Goal: Task Accomplishment & Management: Manage account settings

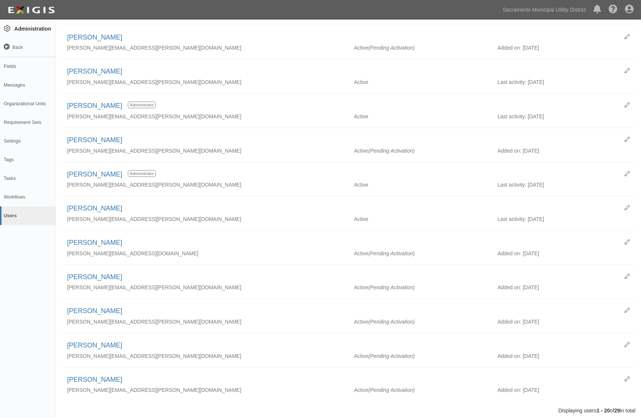
scroll to position [397, 0]
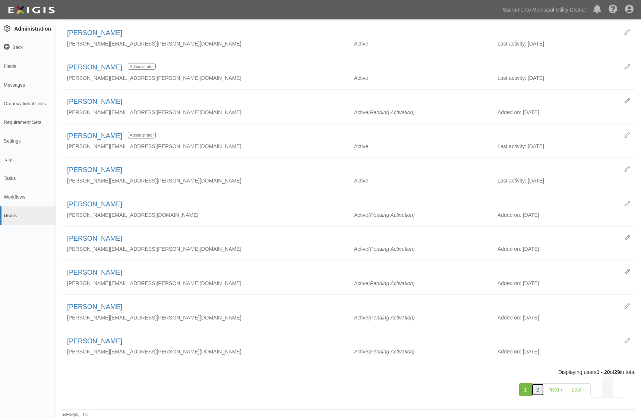
click at [538, 386] on link "2" at bounding box center [538, 389] width 13 height 13
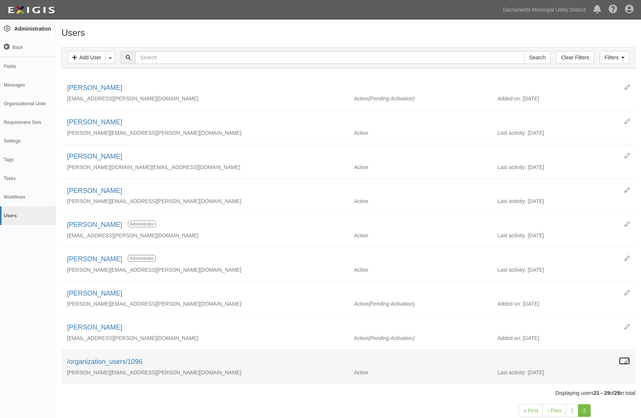
click at [626, 359] on icon at bounding box center [627, 360] width 5 height 5
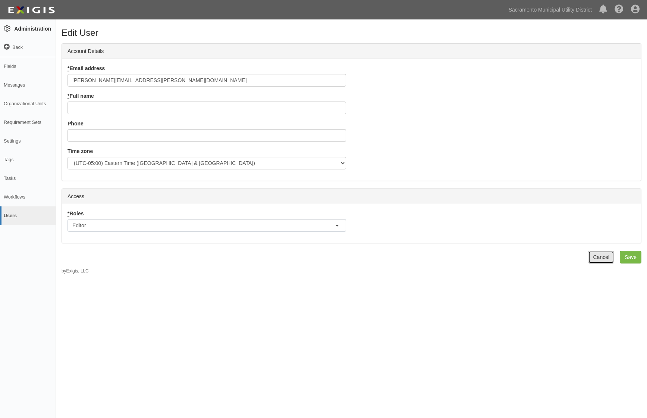
click at [599, 255] on link "Cancel" at bounding box center [601, 257] width 26 height 13
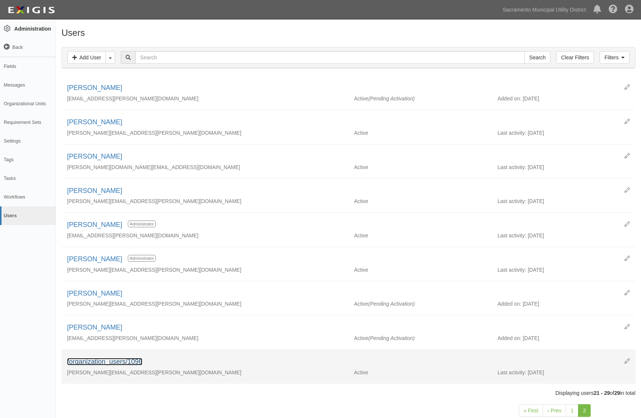
click at [114, 359] on link "/organization_users/1096" at bounding box center [104, 361] width 75 height 7
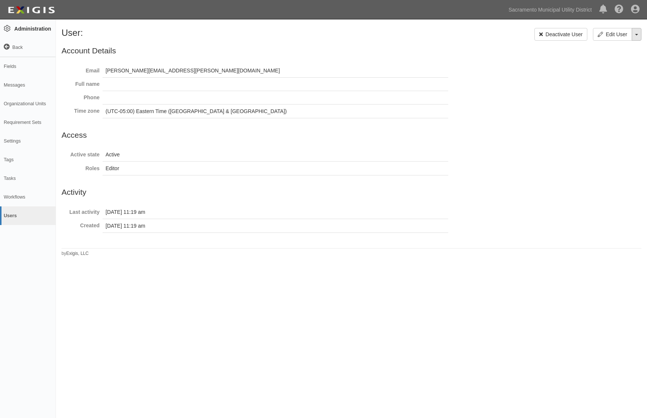
click at [638, 34] on button "Toggle User Dropdown" at bounding box center [637, 34] width 10 height 13
drag, startPoint x: 580, startPoint y: 106, endPoint x: 567, endPoint y: 51, distance: 56.1
click at [580, 106] on div at bounding box center [352, 143] width 580 height 204
click at [553, 35] on link "Deactivate User" at bounding box center [560, 34] width 53 height 13
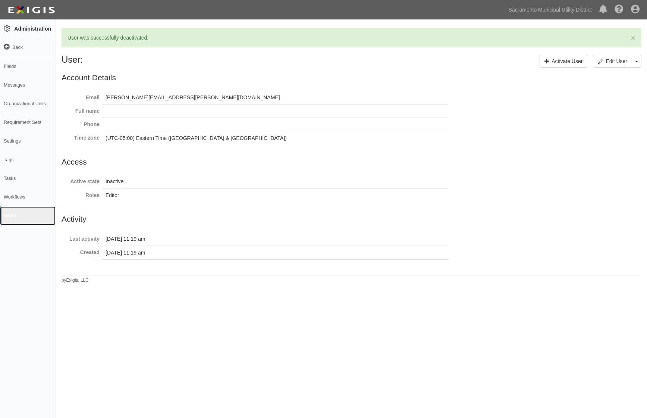
click at [15, 216] on link "Users" at bounding box center [28, 215] width 56 height 19
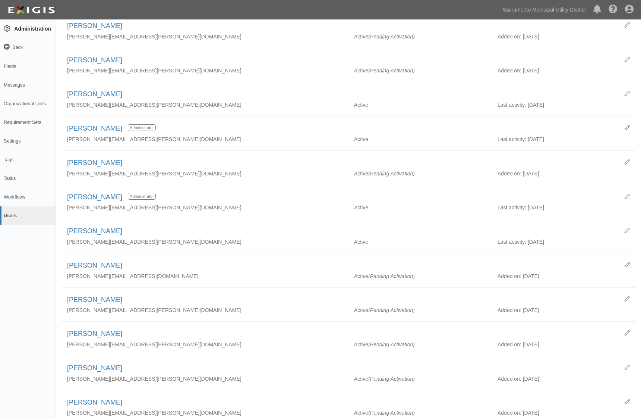
scroll to position [397, 0]
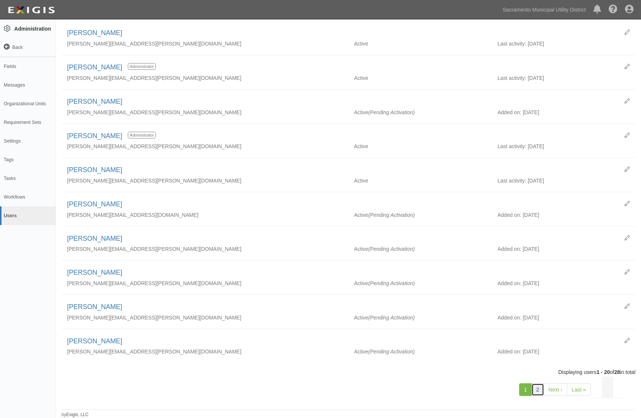
click at [537, 388] on link "2" at bounding box center [538, 389] width 13 height 13
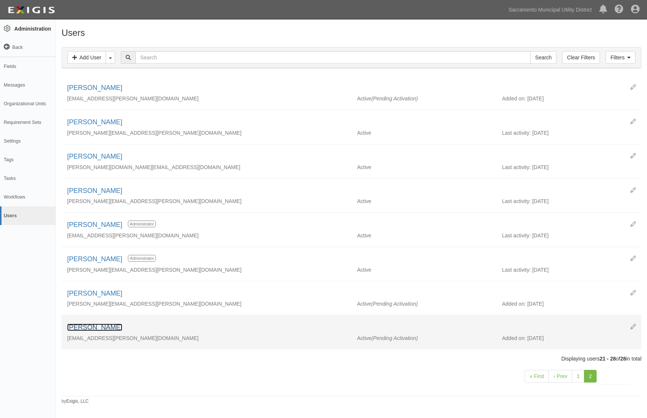
click at [92, 326] on link "Teila Roberts" at bounding box center [94, 326] width 55 height 7
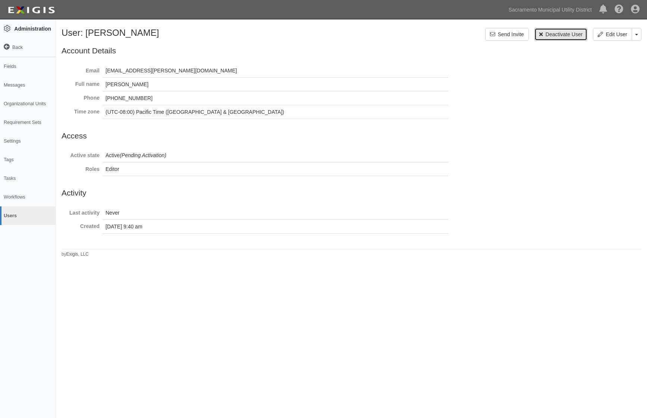
click at [550, 34] on link "Deactivate User" at bounding box center [560, 34] width 53 height 13
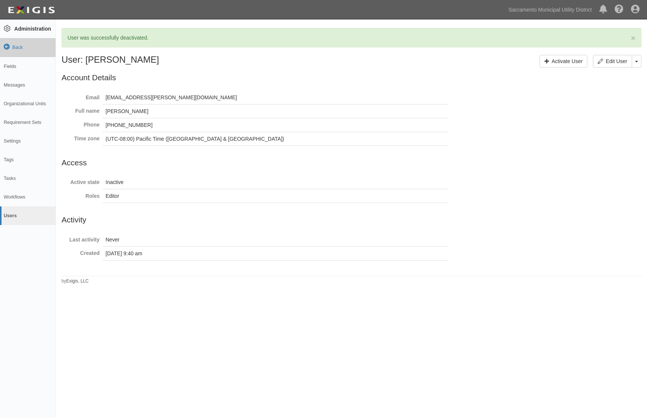
click at [7, 45] on icon at bounding box center [7, 47] width 6 height 6
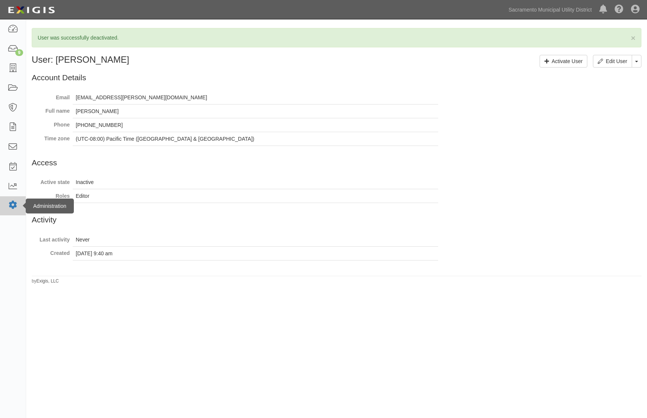
click at [10, 207] on icon at bounding box center [12, 205] width 10 height 6
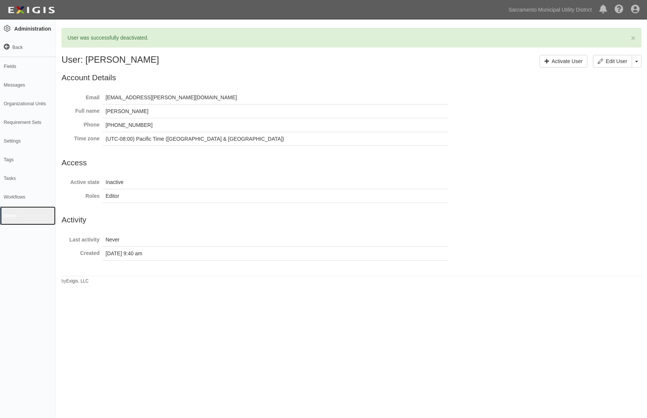
click at [10, 215] on link "Users" at bounding box center [28, 215] width 56 height 19
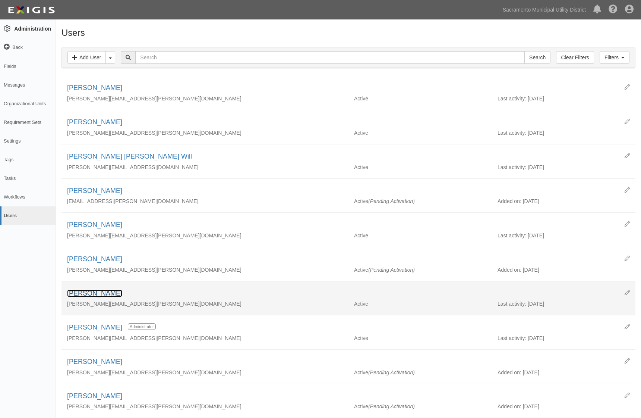
click at [107, 292] on link "[PERSON_NAME]" at bounding box center [94, 292] width 55 height 7
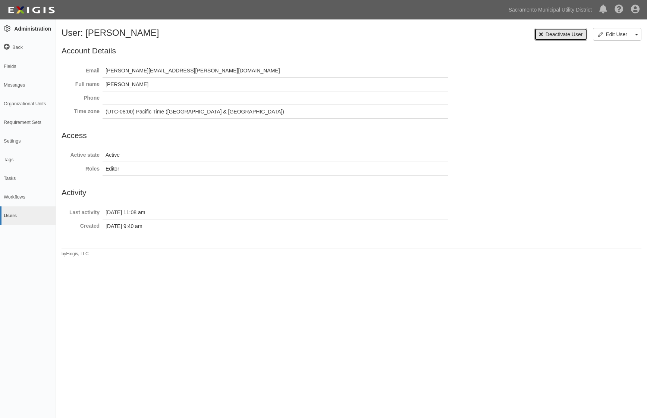
click at [546, 35] on link "Deactivate User" at bounding box center [560, 34] width 53 height 13
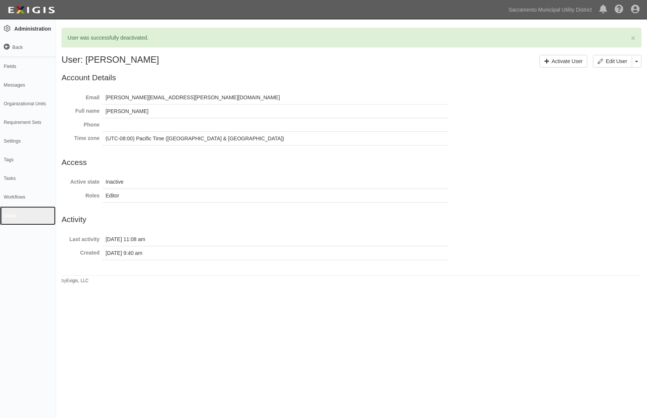
click at [11, 217] on link "Users" at bounding box center [28, 215] width 56 height 19
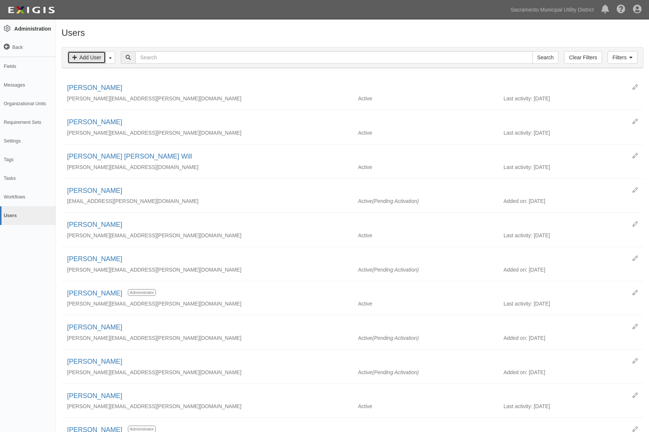
click at [91, 57] on link "Add User" at bounding box center [86, 57] width 38 height 13
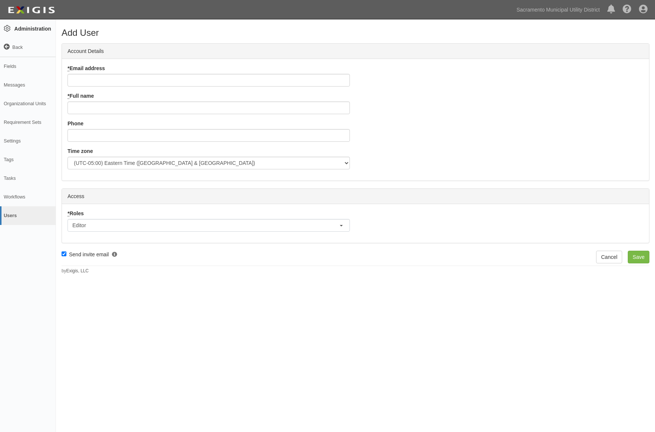
scroll to position [4, 3]
click at [107, 79] on input "* Email address" at bounding box center [208, 80] width 282 height 13
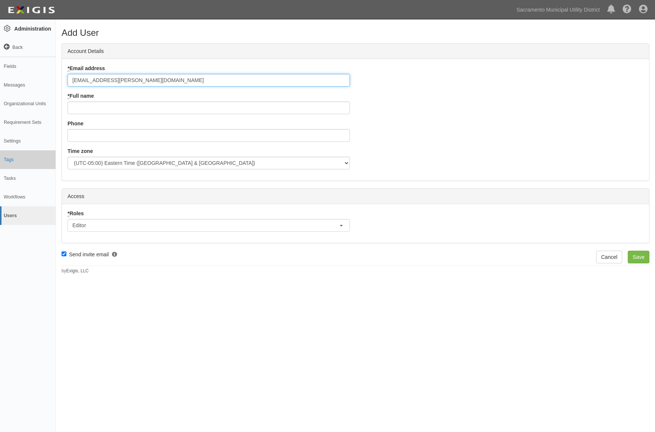
type input "alex.collier@smud.org"
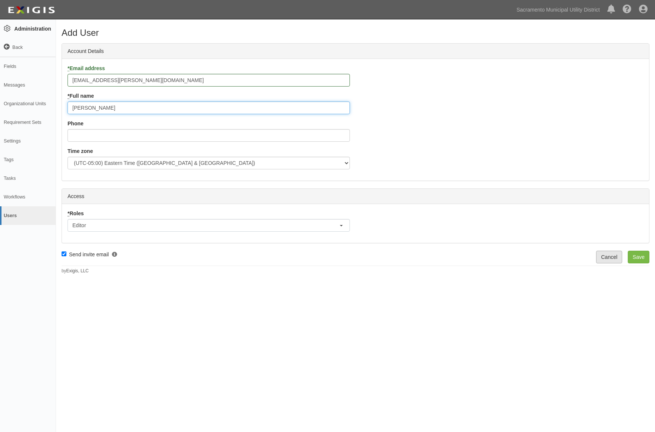
type input "[PERSON_NAME]"
click at [613, 254] on link "Cancel" at bounding box center [609, 257] width 26 height 13
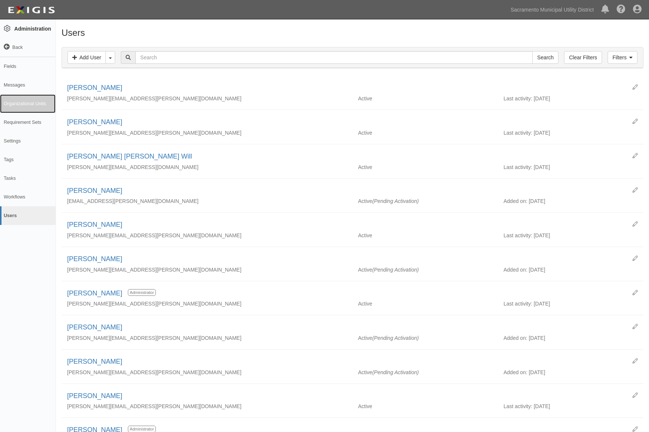
click at [34, 102] on link "Organizational Units" at bounding box center [28, 103] width 56 height 19
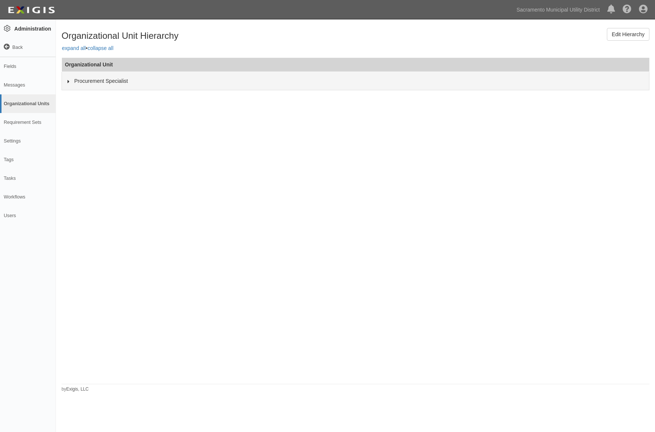
click at [66, 84] on div "Procurement Specialist" at bounding box center [354, 80] width 584 height 7
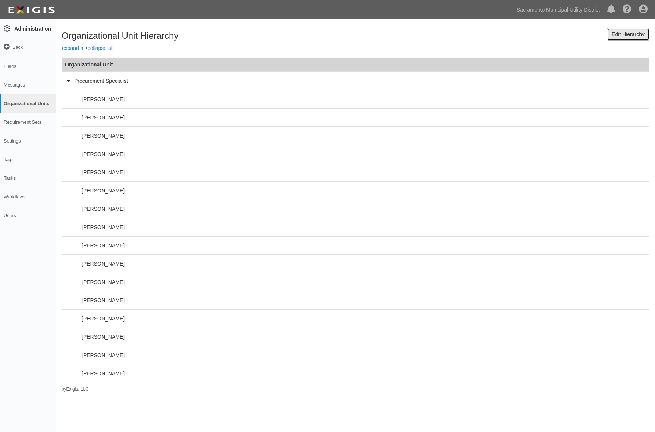
click at [618, 33] on link "Edit Hierarchy" at bounding box center [628, 34] width 43 height 13
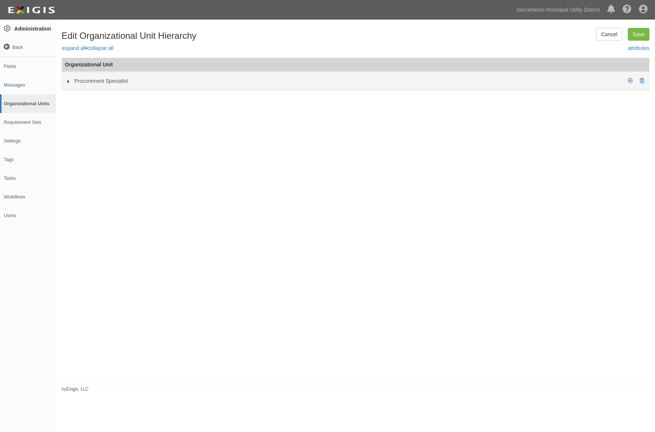
click at [67, 82] on icon at bounding box center [68, 81] width 5 height 3
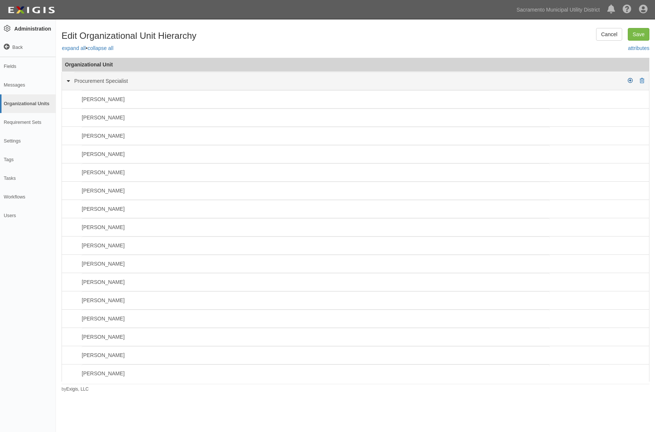
click at [628, 81] on icon at bounding box center [630, 80] width 5 height 5
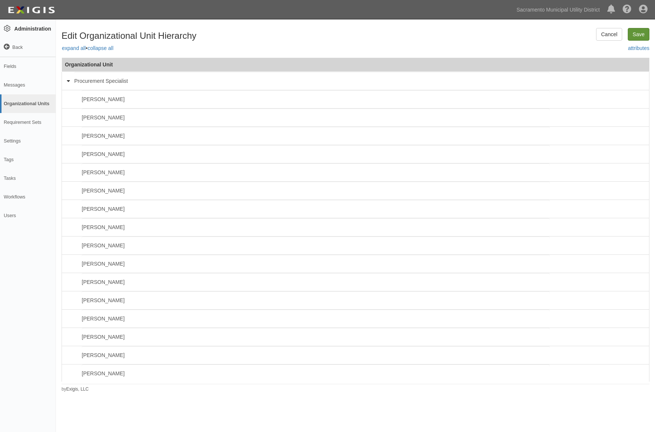
type input "[PERSON_NAME]"
click at [644, 35] on input "Save" at bounding box center [639, 34] width 22 height 13
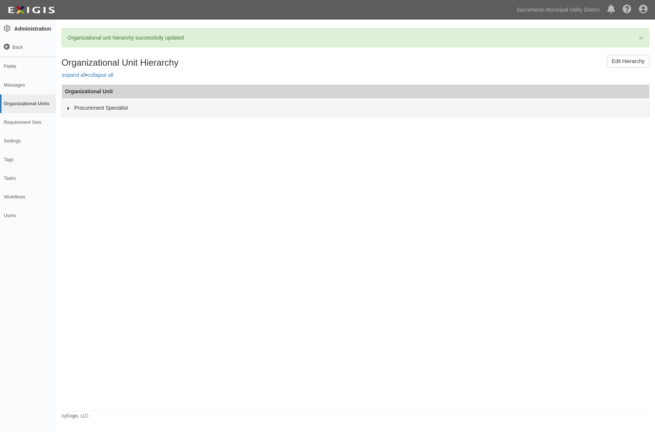
click at [67, 107] on icon at bounding box center [68, 108] width 5 height 3
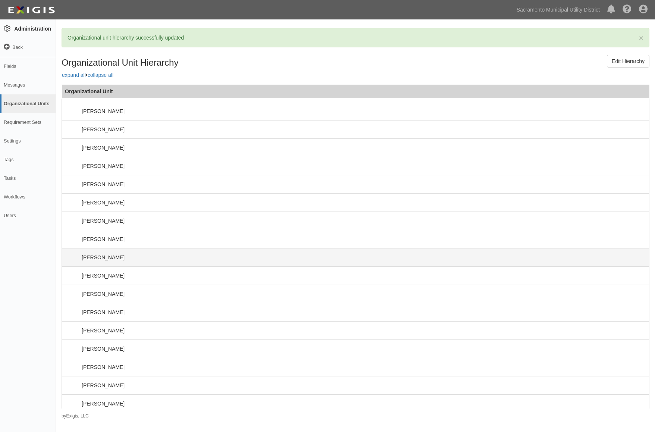
scroll to position [63, 0]
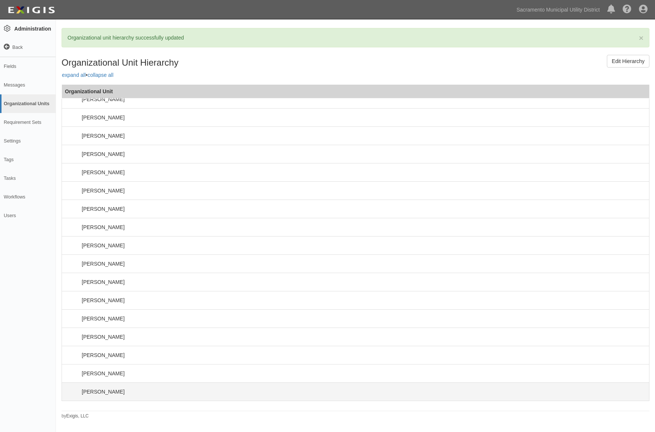
click at [90, 390] on span "[PERSON_NAME]" at bounding box center [103, 392] width 43 height 6
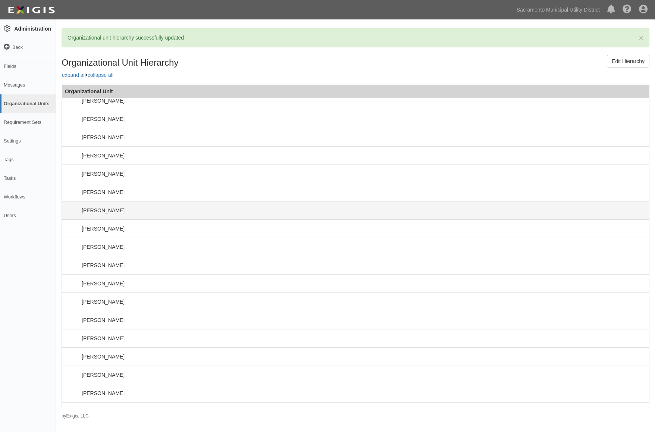
scroll to position [0, 0]
